Goal: Find specific page/section: Find specific page/section

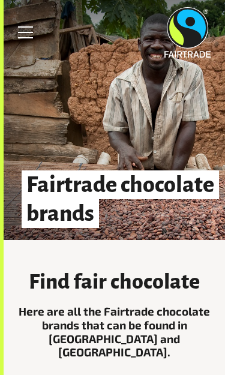
click at [17, 26] on link "Menu" at bounding box center [26, 32] width 30 height 30
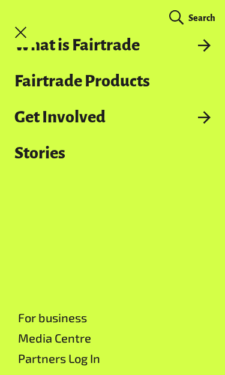
click at [85, 73] on link "Fairtrade Products" at bounding box center [112, 81] width 225 height 18
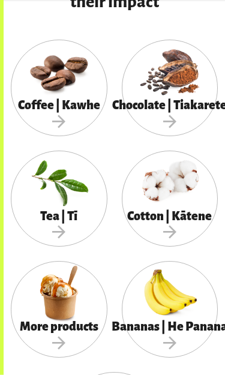
scroll to position [831, 0]
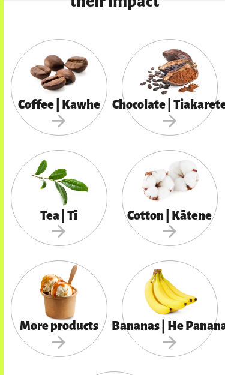
click at [169, 76] on div at bounding box center [170, 70] width 97 height 62
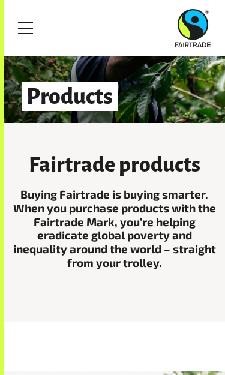
scroll to position [117, 0]
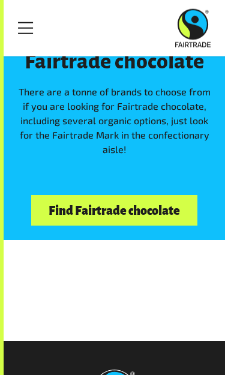
scroll to position [2925, 0]
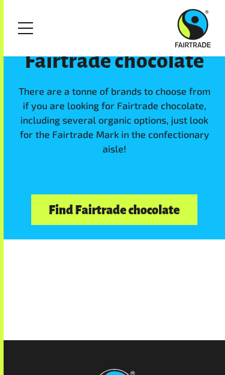
click at [76, 195] on link "Find Fairtrade chocolate" at bounding box center [114, 210] width 166 height 31
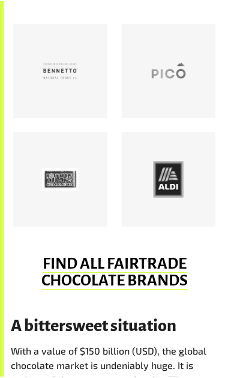
scroll to position [560, 0]
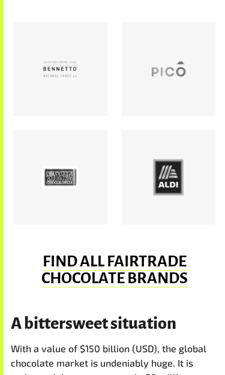
click at [61, 182] on div at bounding box center [60, 177] width 37 height 37
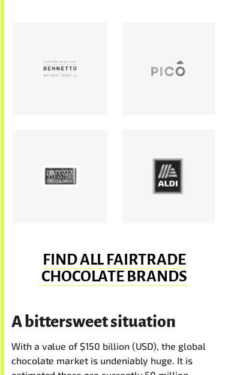
scroll to position [589, 0]
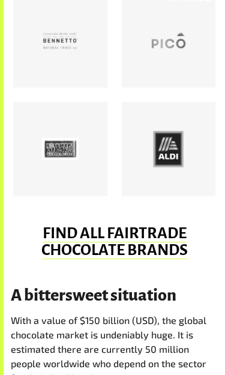
click at [171, 155] on div at bounding box center [169, 149] width 37 height 37
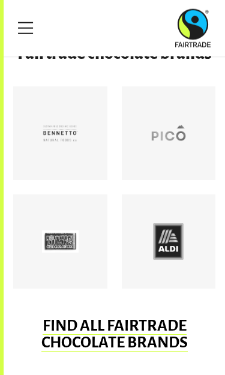
scroll to position [497, 0]
